Goal: Information Seeking & Learning: Check status

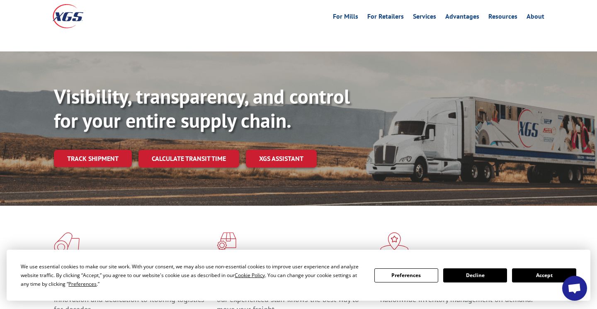
scroll to position [56, 0]
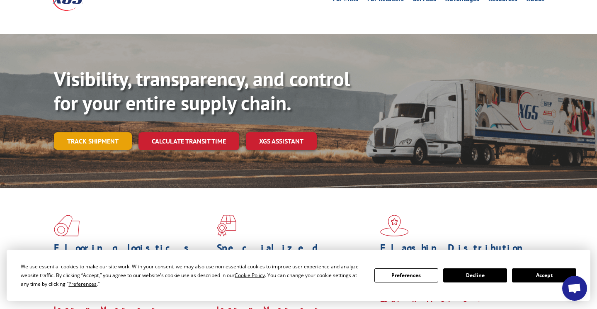
click at [107, 132] on link "Track shipment" at bounding box center [93, 140] width 78 height 17
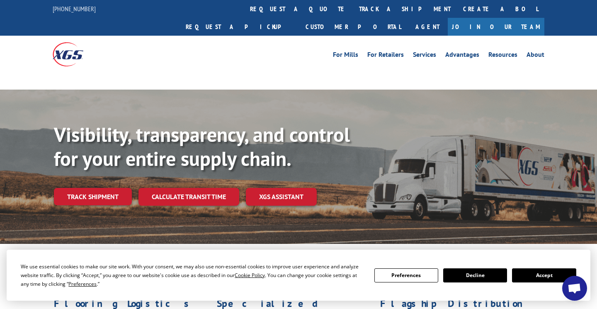
click at [543, 274] on button "Accept" at bounding box center [544, 275] width 64 height 14
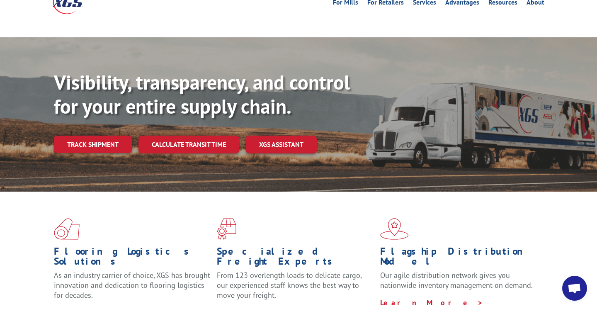
scroll to position [66, 0]
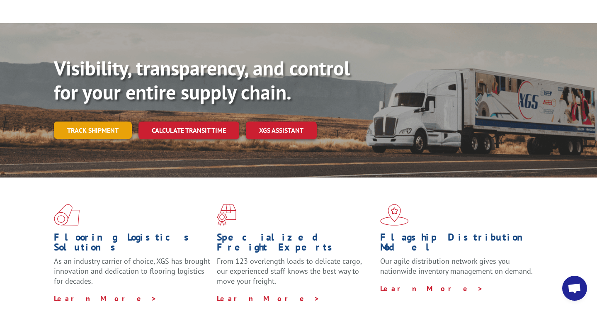
click at [105, 122] on link "Track shipment" at bounding box center [93, 130] width 78 height 17
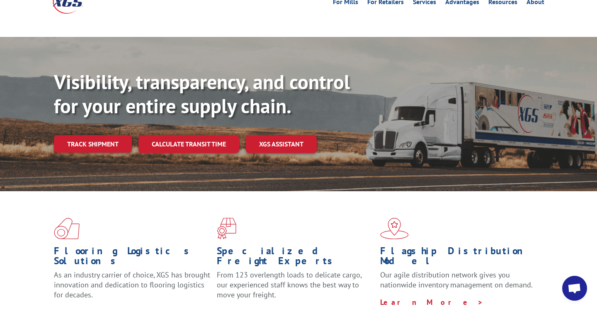
scroll to position [53, 0]
click at [101, 135] on link "Track shipment" at bounding box center [93, 143] width 78 height 17
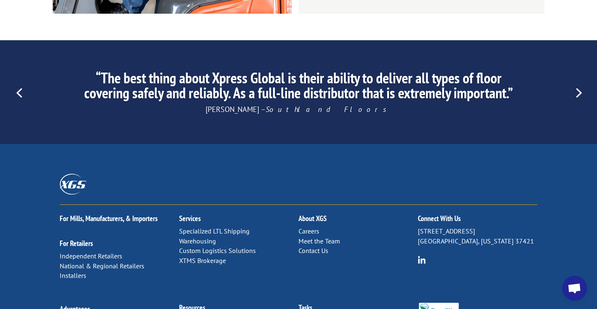
scroll to position [1315, 0]
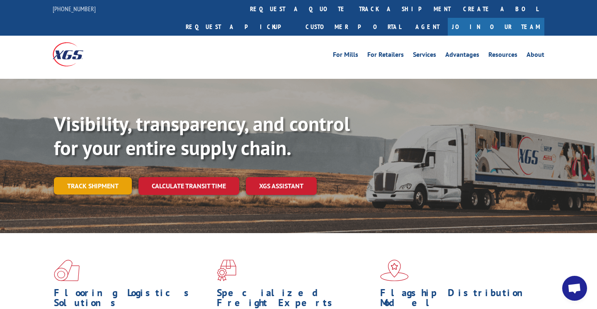
click at [90, 177] on link "Track shipment" at bounding box center [93, 185] width 78 height 17
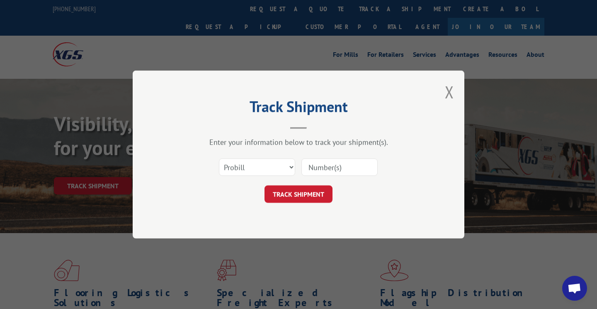
click at [349, 167] on input at bounding box center [340, 167] width 76 height 17
paste input "17442913"
type input "17442913"
click at [307, 195] on button "TRACK SHIPMENT" at bounding box center [299, 193] width 68 height 17
click at [310, 167] on input "17442913" at bounding box center [340, 167] width 76 height 17
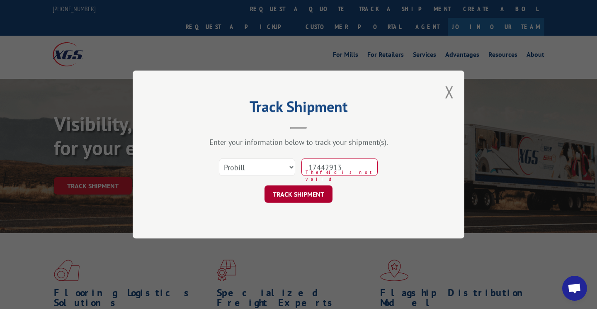
click at [306, 193] on button "TRACK SHIPMENT" at bounding box center [299, 193] width 68 height 17
click at [453, 92] on button "Close modal" at bounding box center [449, 92] width 9 height 22
